Goal: Task Accomplishment & Management: Manage account settings

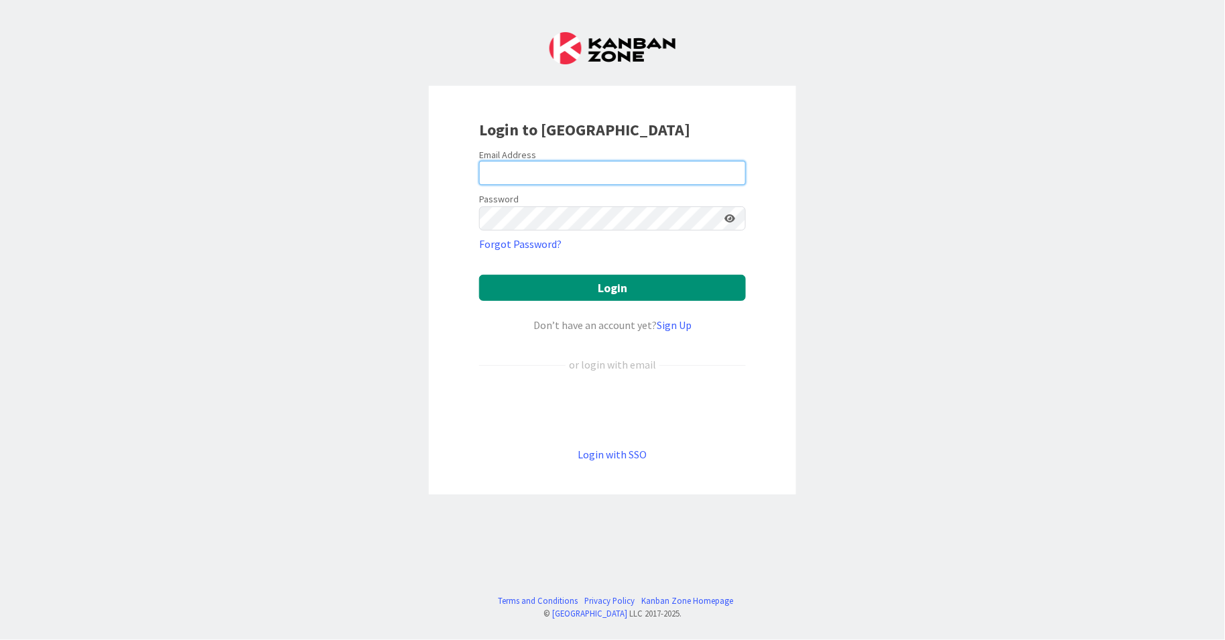
click at [533, 163] on input "email" at bounding box center [612, 173] width 267 height 24
type input "[EMAIL_ADDRESS][DOMAIN_NAME]"
click at [479, 275] on button "Login" at bounding box center [612, 288] width 267 height 26
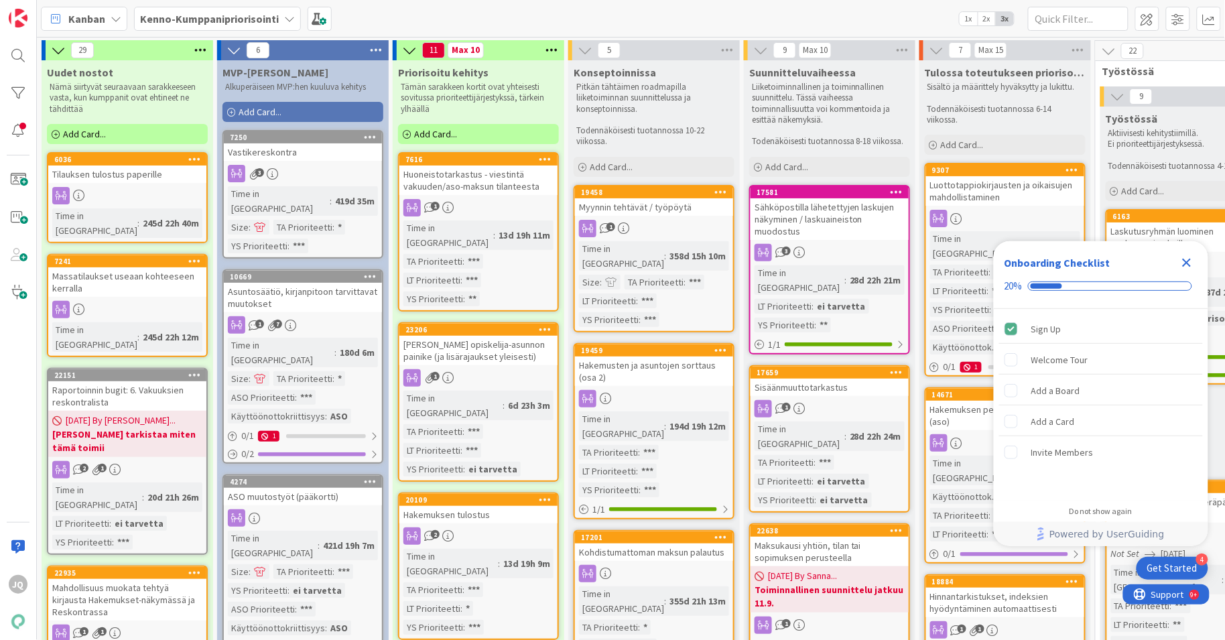
click at [1192, 261] on icon "Close Checklist" at bounding box center [1186, 263] width 16 height 16
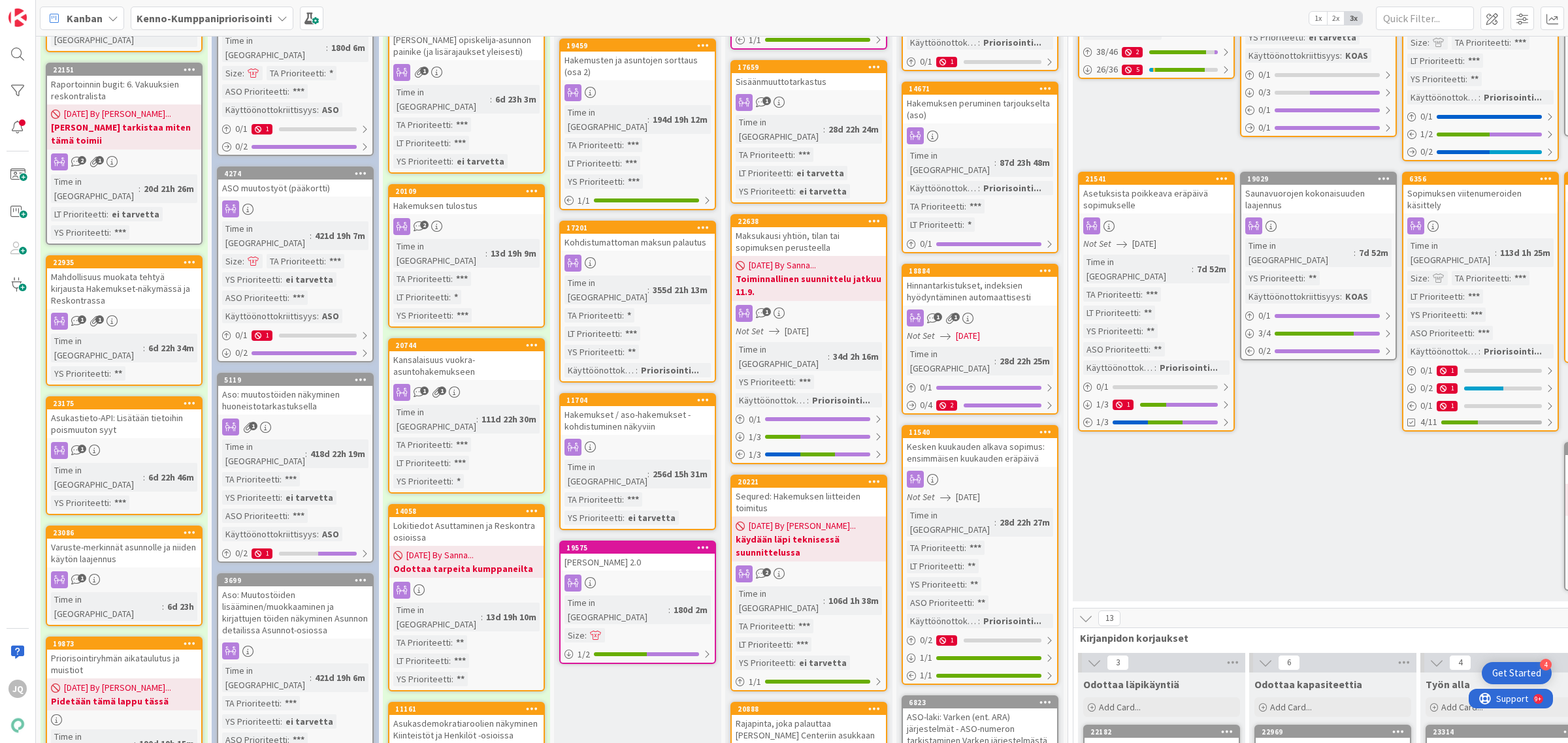
scroll to position [683, 0]
